Goal: Task Accomplishment & Management: Use online tool/utility

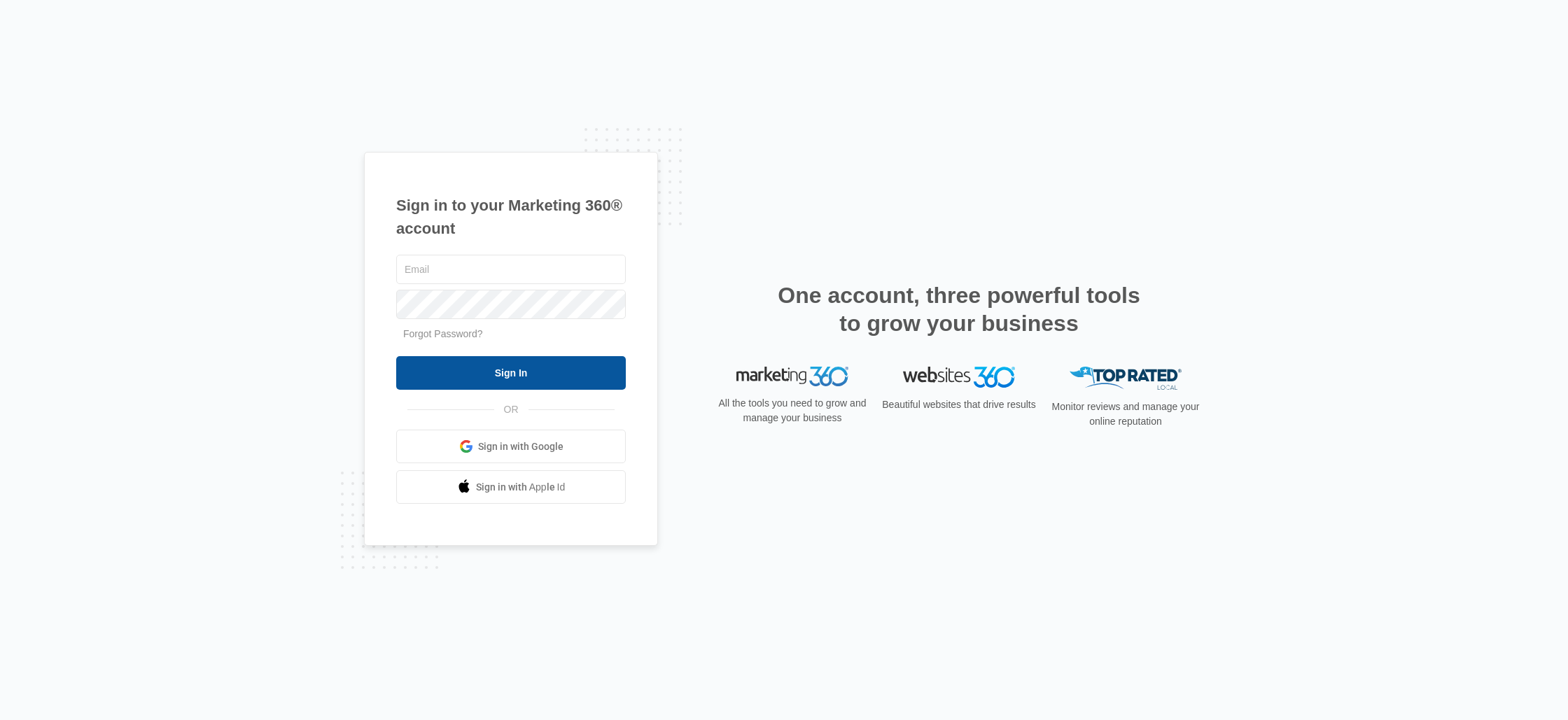
type input "[PERSON_NAME][EMAIL_ADDRESS][DOMAIN_NAME]"
click at [512, 370] on input "Sign In" at bounding box center [511, 373] width 230 height 33
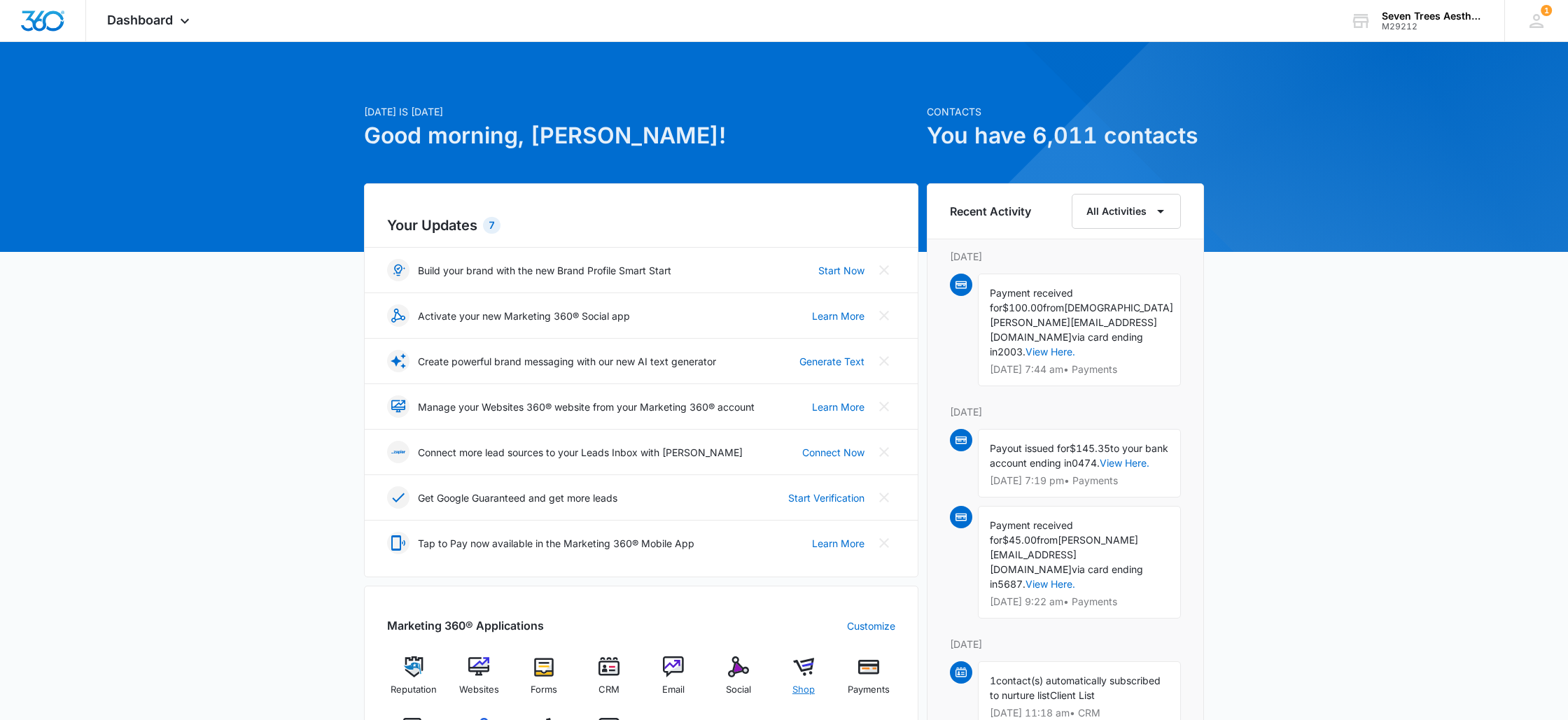
click at [805, 666] on img at bounding box center [803, 667] width 21 height 21
